Goal: Use online tool/utility: Use online tool/utility

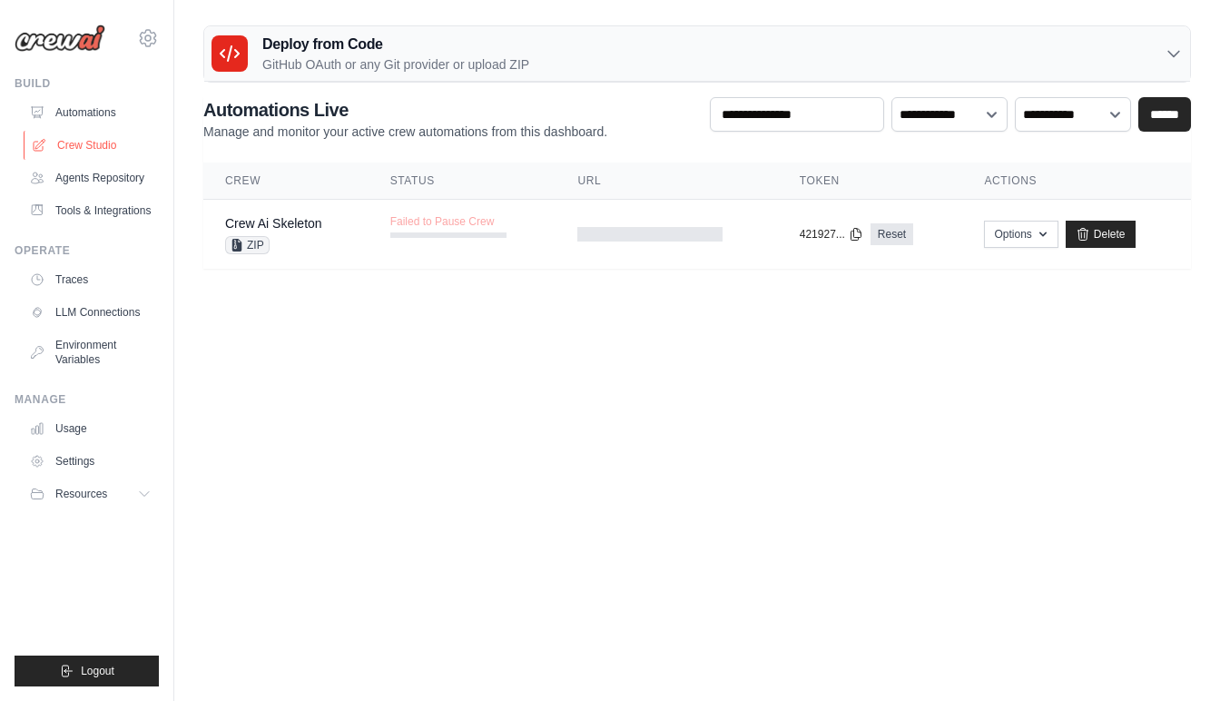
click at [84, 145] on link "Crew Studio" at bounding box center [92, 145] width 137 height 29
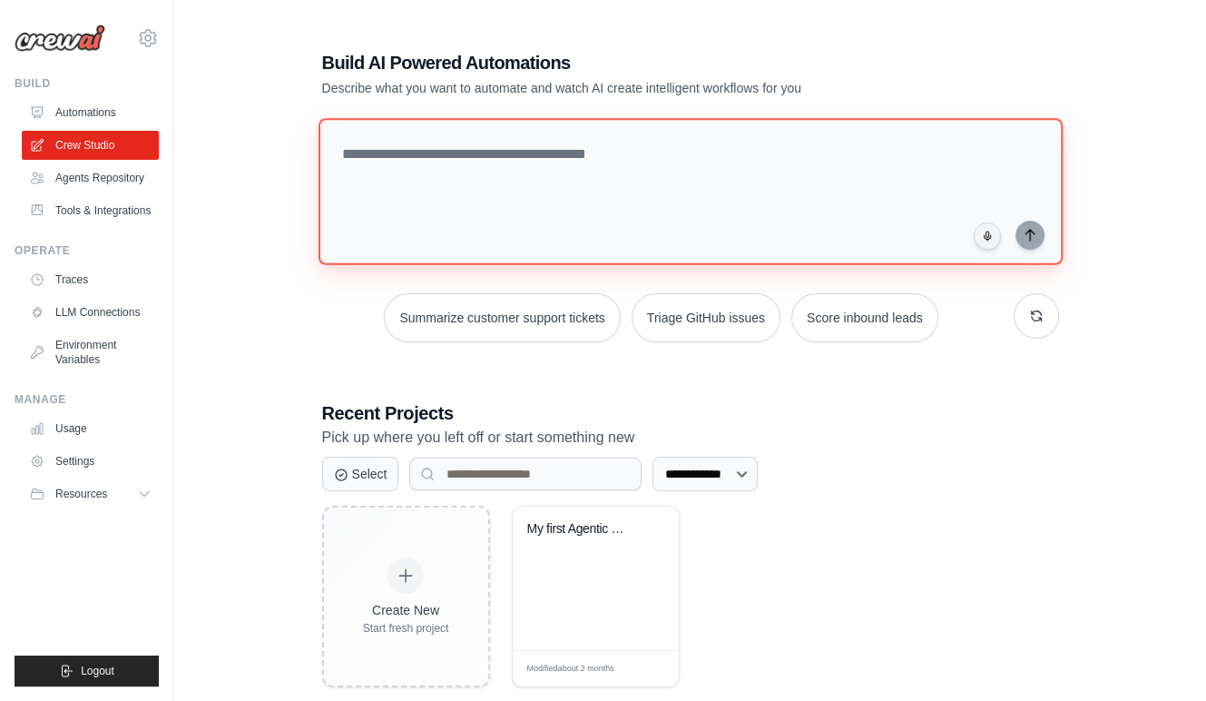
click at [441, 163] on textarea at bounding box center [690, 191] width 744 height 147
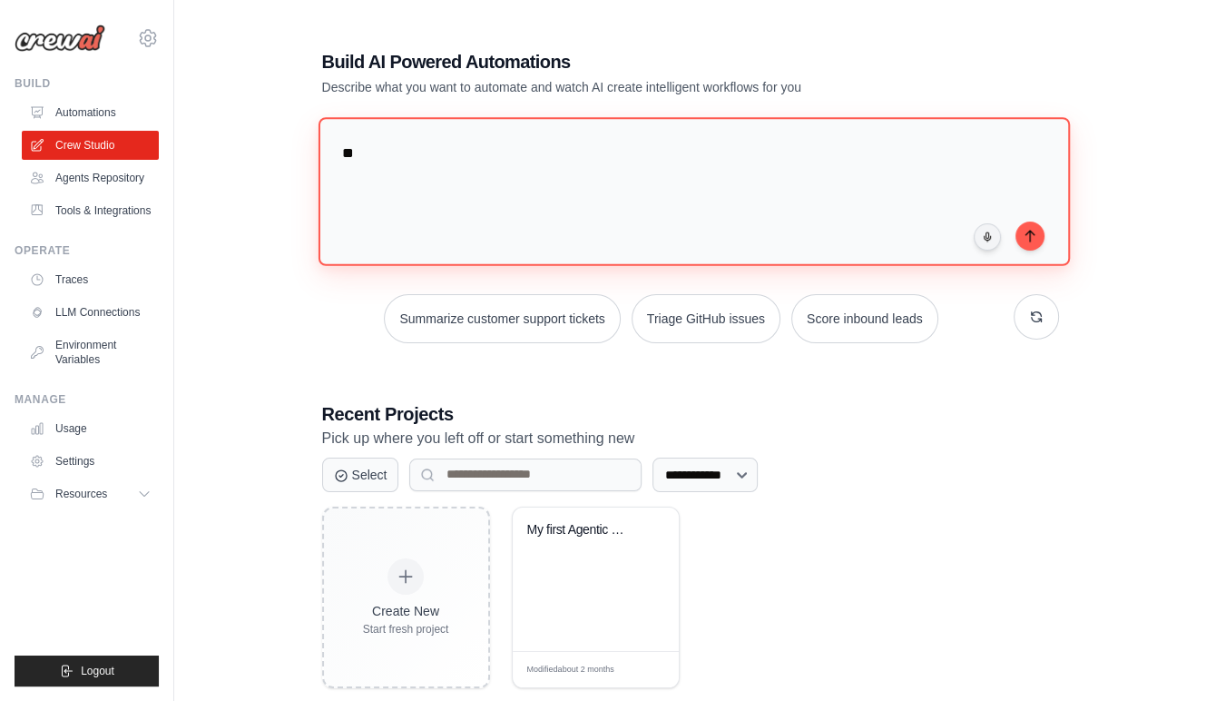
type textarea "*"
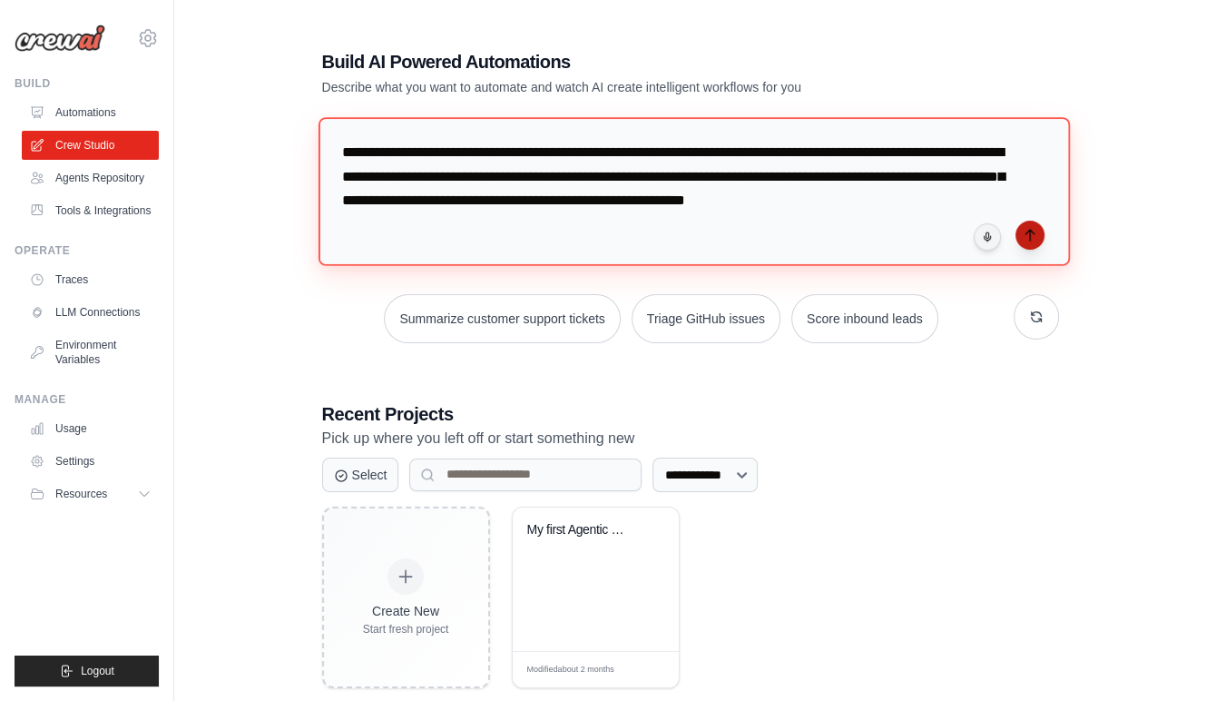
type textarea "**********"
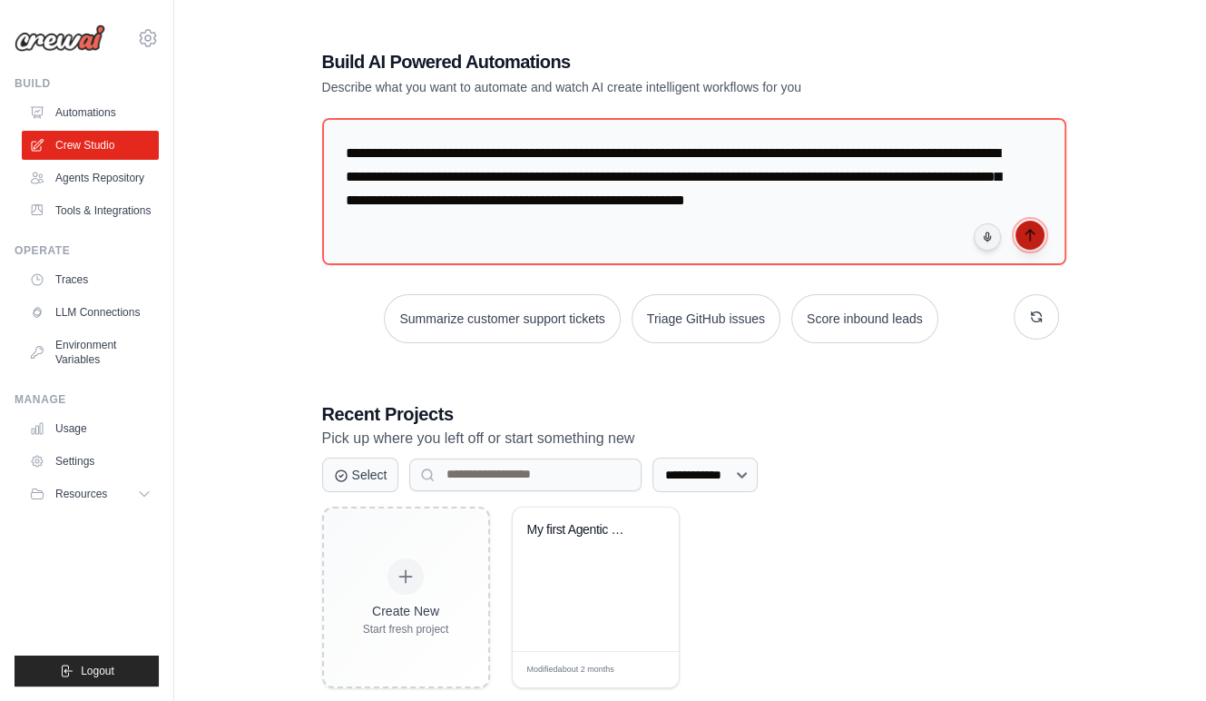
click at [1031, 232] on icon "submit" at bounding box center [1030, 235] width 15 height 15
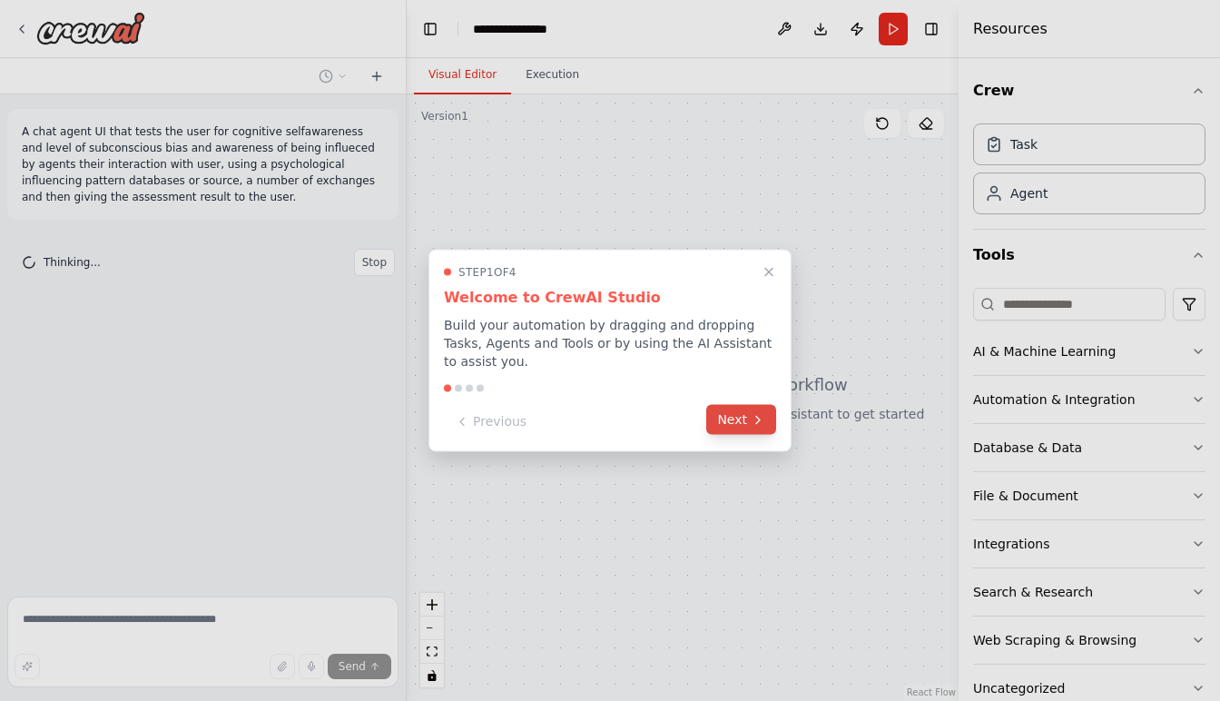
click at [738, 410] on button "Next" at bounding box center [741, 420] width 70 height 30
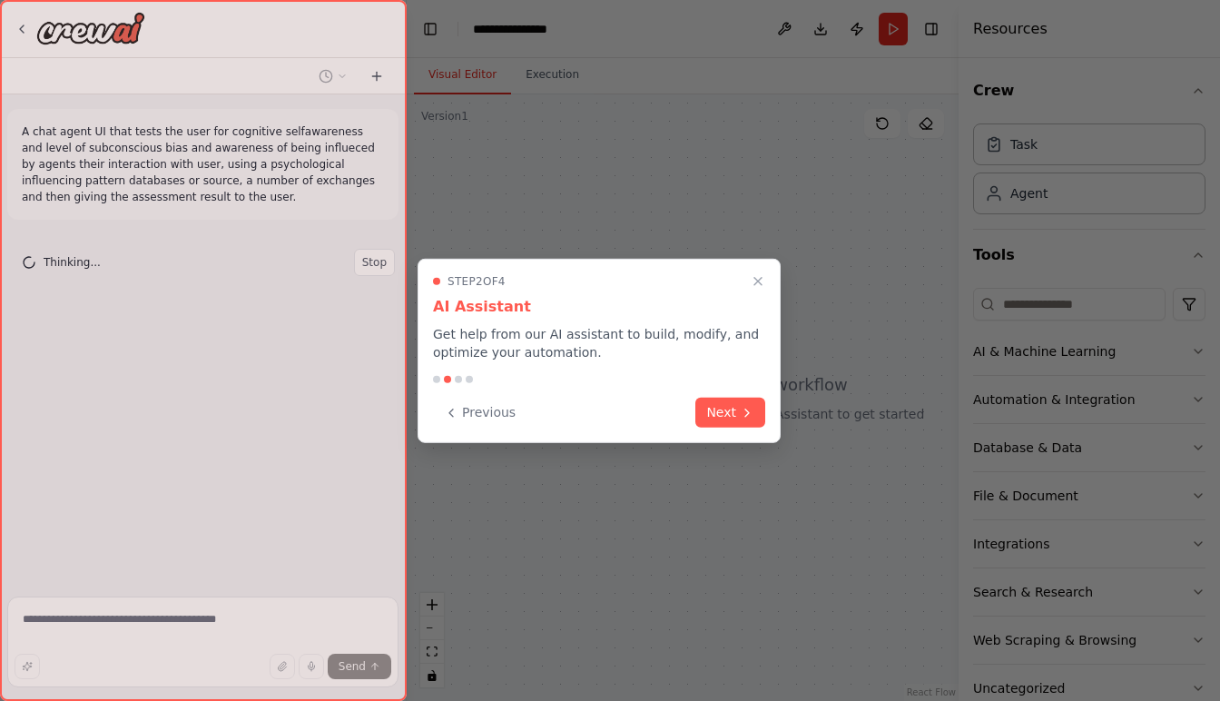
click at [738, 410] on button "Next" at bounding box center [730, 413] width 70 height 30
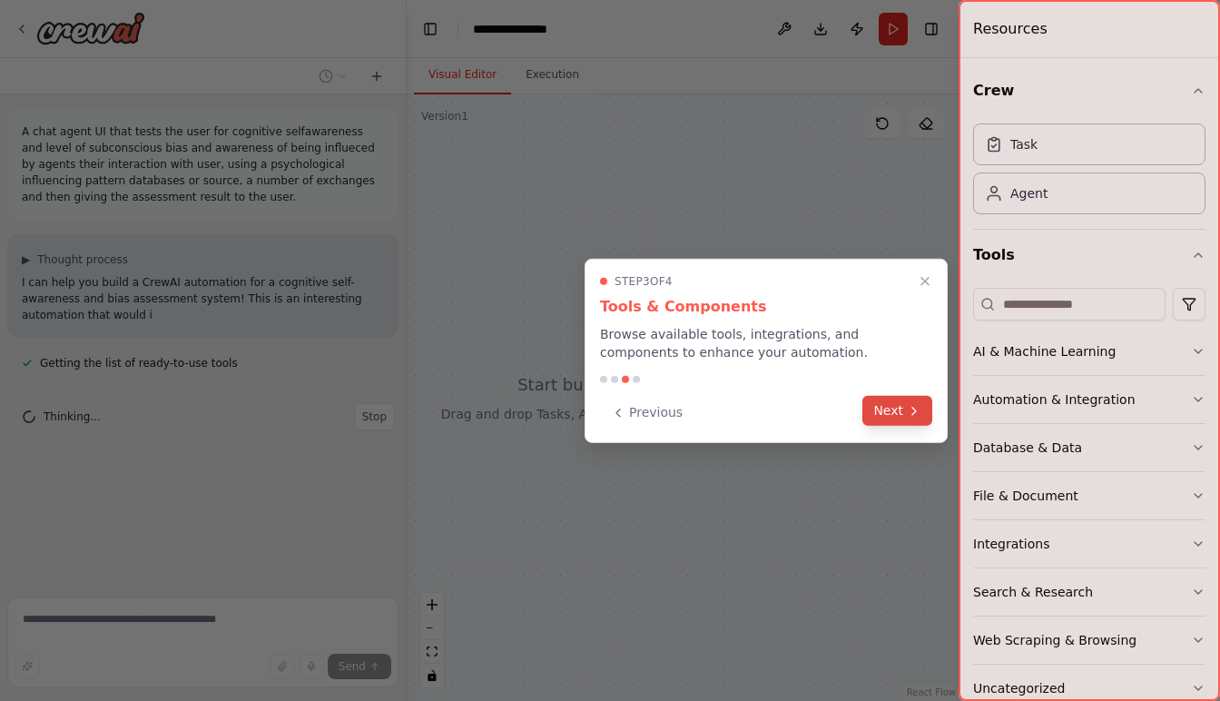
click at [901, 406] on button "Next" at bounding box center [897, 411] width 70 height 30
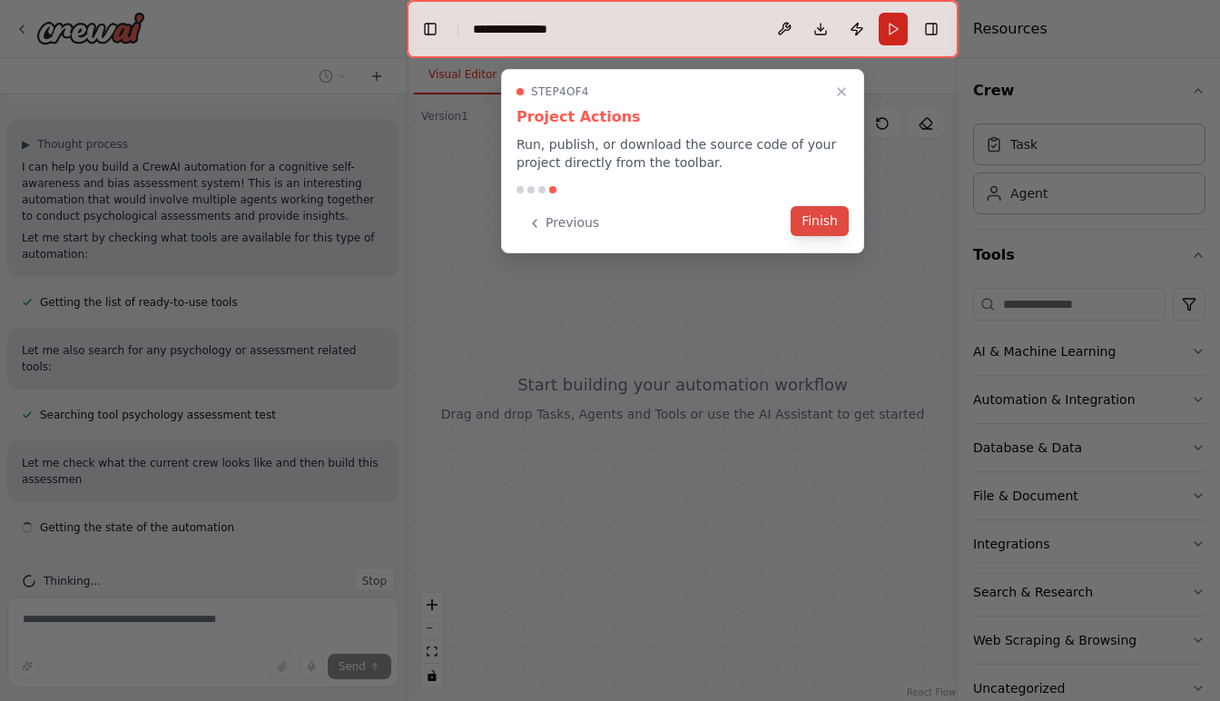
scroll to position [132, 0]
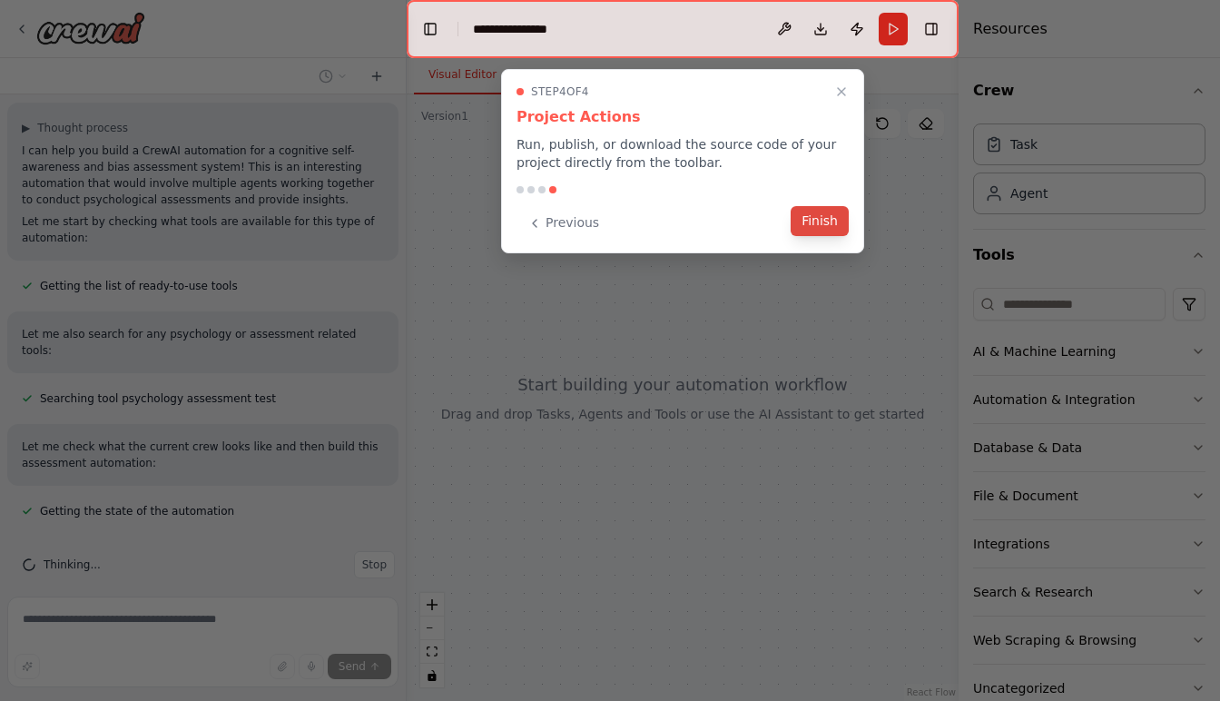
click at [823, 221] on button "Finish" at bounding box center [820, 221] width 58 height 30
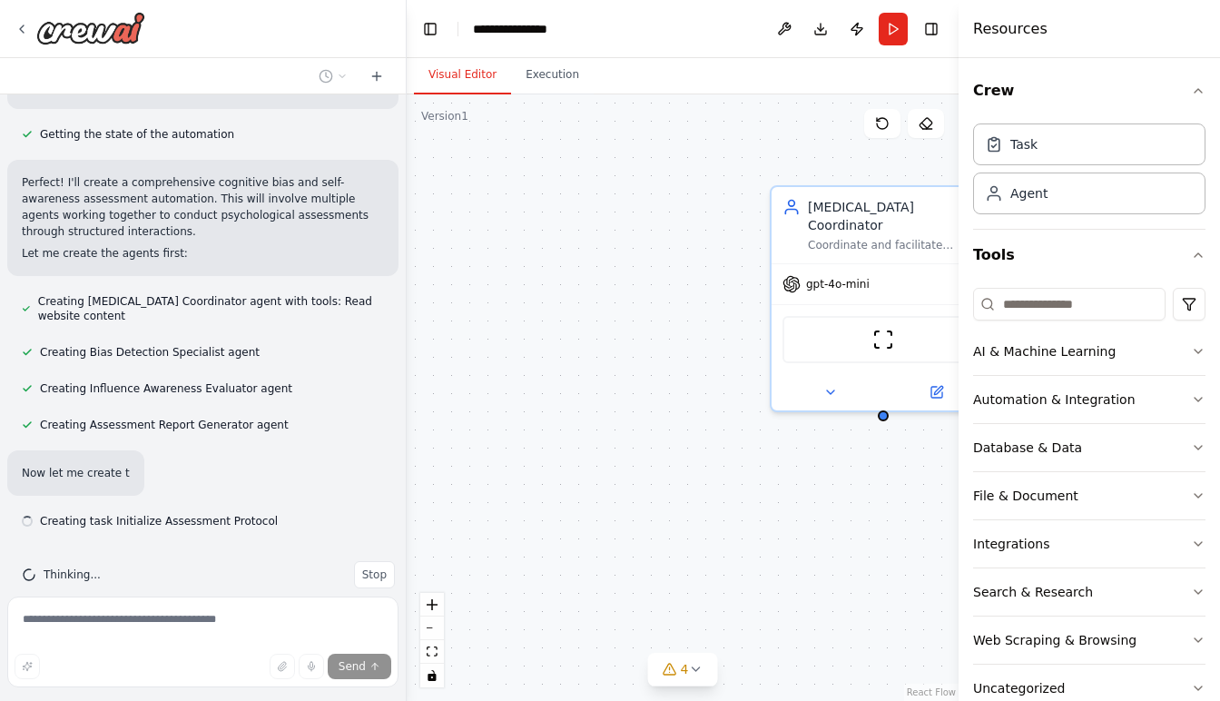
scroll to position [518, 0]
